Goal: Task Accomplishment & Management: Manage account settings

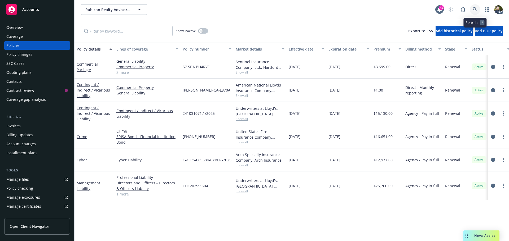
click at [473, 9] on icon at bounding box center [474, 9] width 5 height 5
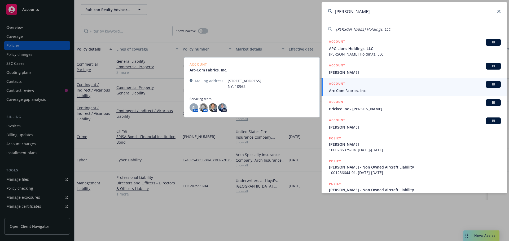
type input "stinson"
click at [391, 92] on span "Arc-Com Fabrics, Inc." at bounding box center [415, 91] width 172 height 6
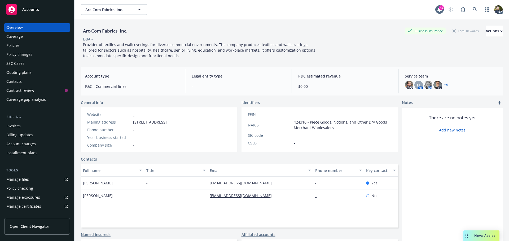
click at [21, 47] on div "Policies" at bounding box center [36, 45] width 61 height 8
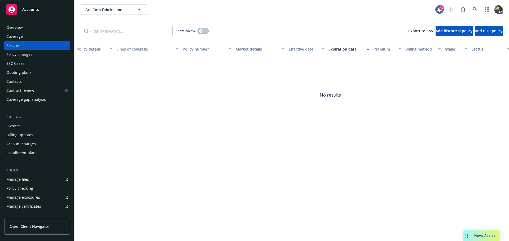
click at [203, 32] on button "button" at bounding box center [203, 30] width 10 height 5
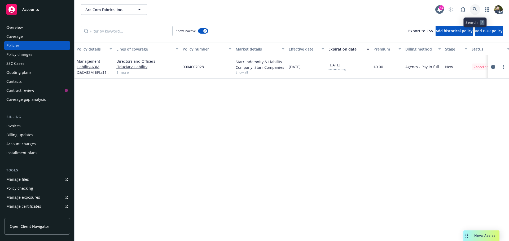
click at [474, 9] on icon at bounding box center [474, 9] width 5 height 5
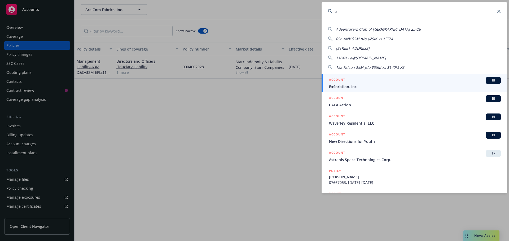
click at [445, 14] on input "a" at bounding box center [413, 11] width 185 height 19
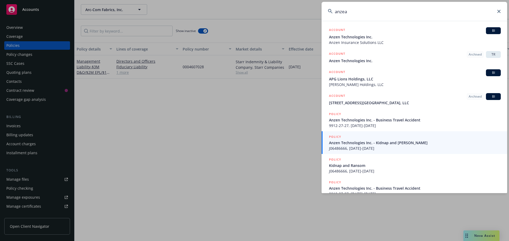
type input "anzea"
click at [499, 12] on icon at bounding box center [498, 11] width 3 height 3
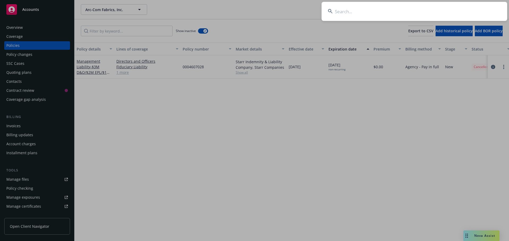
click at [398, 17] on input at bounding box center [413, 11] width 185 height 19
click at [398, 13] on input at bounding box center [413, 11] width 185 height 19
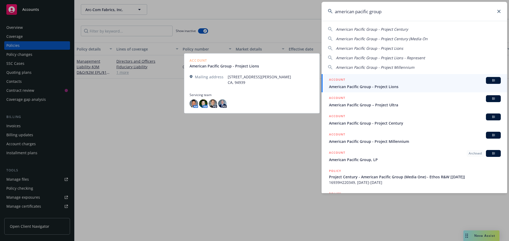
type input "american pacific group"
click at [370, 87] on span "American Pacific Group - Project Lions" at bounding box center [415, 87] width 172 height 6
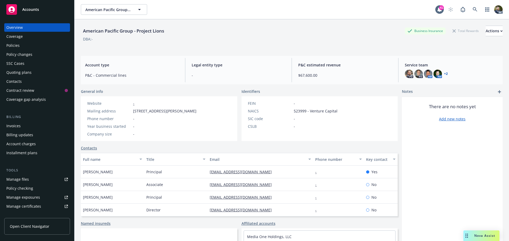
click at [41, 45] on div "Policies" at bounding box center [36, 45] width 61 height 8
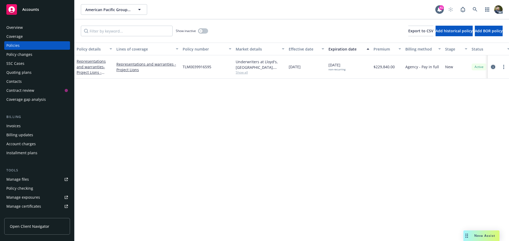
click at [494, 65] on icon "circleInformation" at bounding box center [493, 67] width 4 height 4
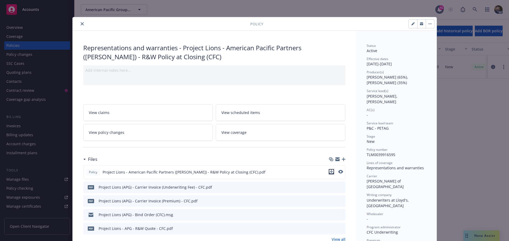
click at [329, 172] on icon "download file" at bounding box center [330, 171] width 3 height 3
click at [75, 24] on div at bounding box center [162, 24] width 175 height 6
click at [81, 24] on icon "close" at bounding box center [82, 23] width 3 height 3
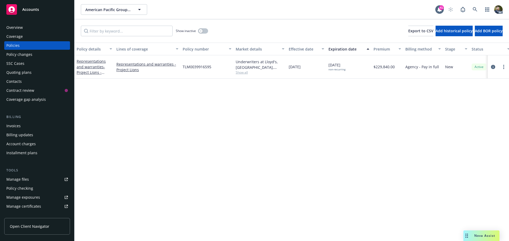
click at [21, 180] on div "Manage files" at bounding box center [17, 179] width 23 height 8
click at [494, 67] on icon "circleInformation" at bounding box center [493, 67] width 4 height 4
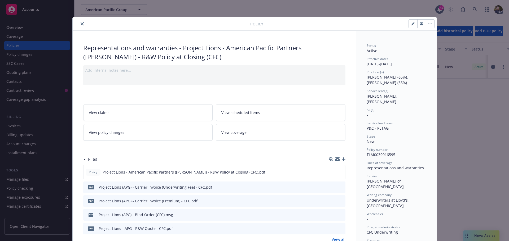
drag, startPoint x: 79, startPoint y: 23, endPoint x: 153, endPoint y: 12, distance: 75.0
click at [81, 23] on icon "close" at bounding box center [82, 23] width 3 height 3
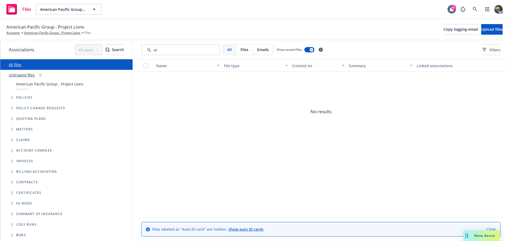
type input "o"
type input "chart"
click at [476, 8] on icon at bounding box center [474, 9] width 5 height 5
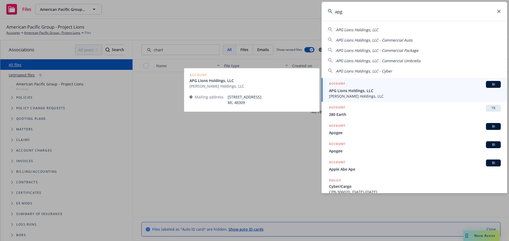
type input "apg"
click at [389, 90] on span "APG Lions Holdings, LLC" at bounding box center [415, 91] width 172 height 6
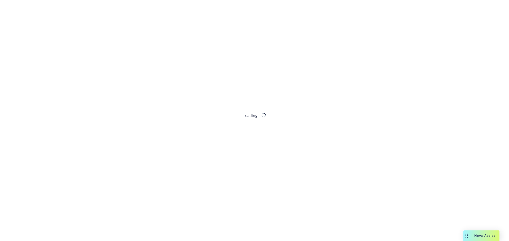
click at [150, 154] on div "Loading..." at bounding box center [254, 120] width 509 height 241
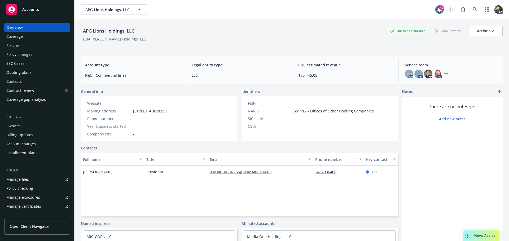
click at [25, 180] on div "Manage files" at bounding box center [17, 179] width 23 height 8
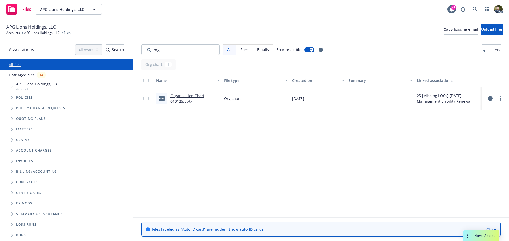
click at [185, 98] on link "Organization Chart 010125.pptx" at bounding box center [187, 98] width 34 height 11
drag, startPoint x: 163, startPoint y: 52, endPoint x: 147, endPoint y: 49, distance: 15.9
click at [147, 49] on input "Search by keyword..." at bounding box center [180, 50] width 78 height 11
type input "c"
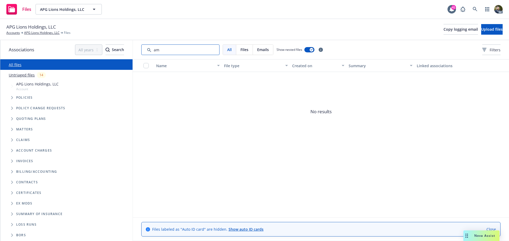
type input "a"
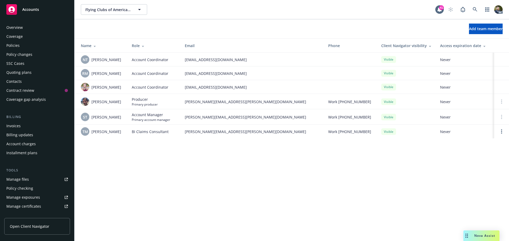
click at [30, 28] on div "Overview" at bounding box center [36, 27] width 61 height 8
